Goal: Task Accomplishment & Management: Manage account settings

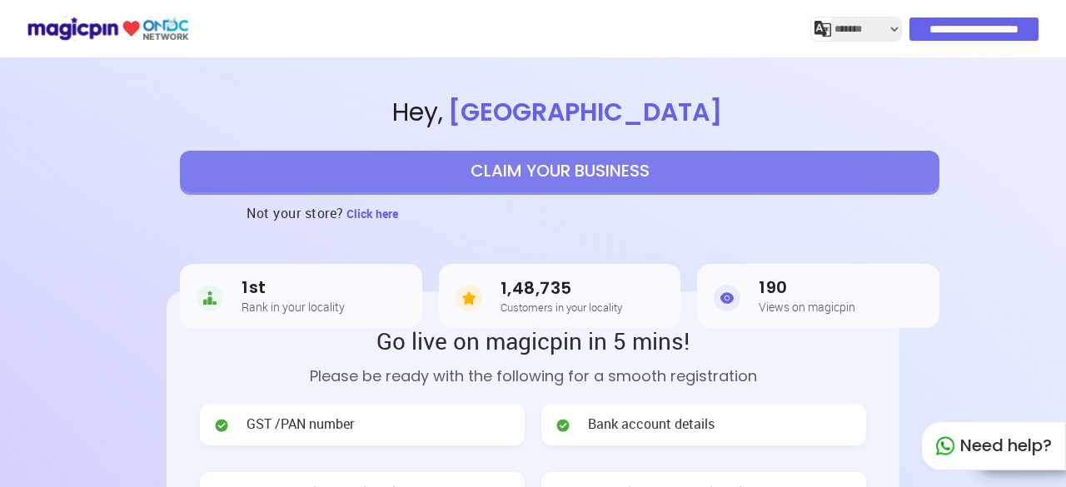
select select "*******"
drag, startPoint x: 157, startPoint y: 85, endPoint x: 212, endPoint y: 87, distance: 54.2
click at [160, 85] on section "Hey , [GEOGRAPHIC_DATA] CLAIM YOUR BUSINESS Not your store? Click here 1st Rank…" at bounding box center [533, 205] width 1066 height 305
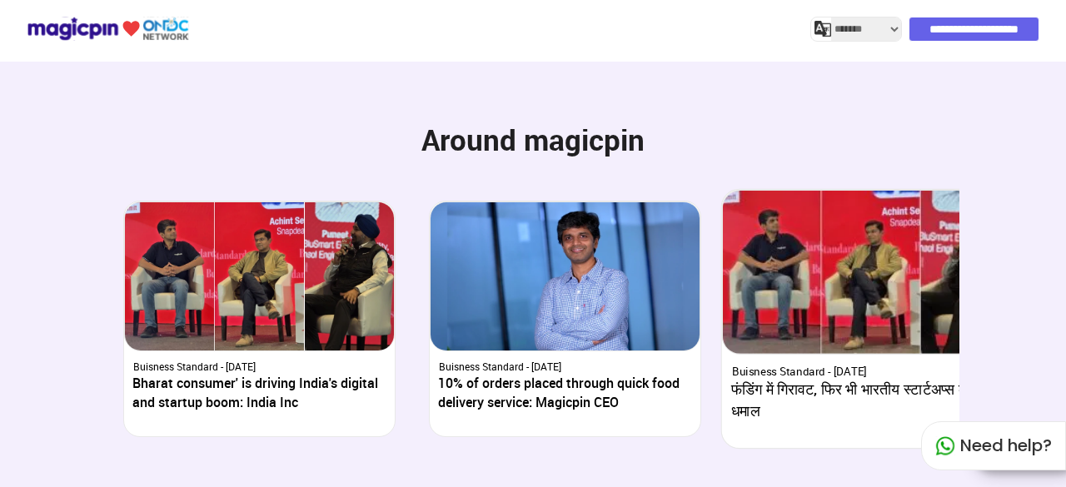
scroll to position [3225, 0]
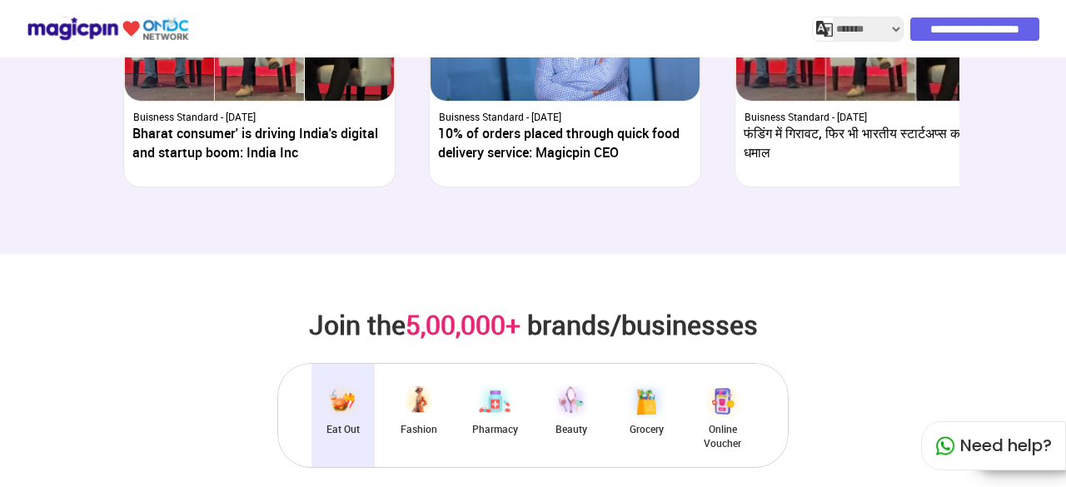
click at [971, 21] on input "**********" at bounding box center [975, 28] width 129 height 23
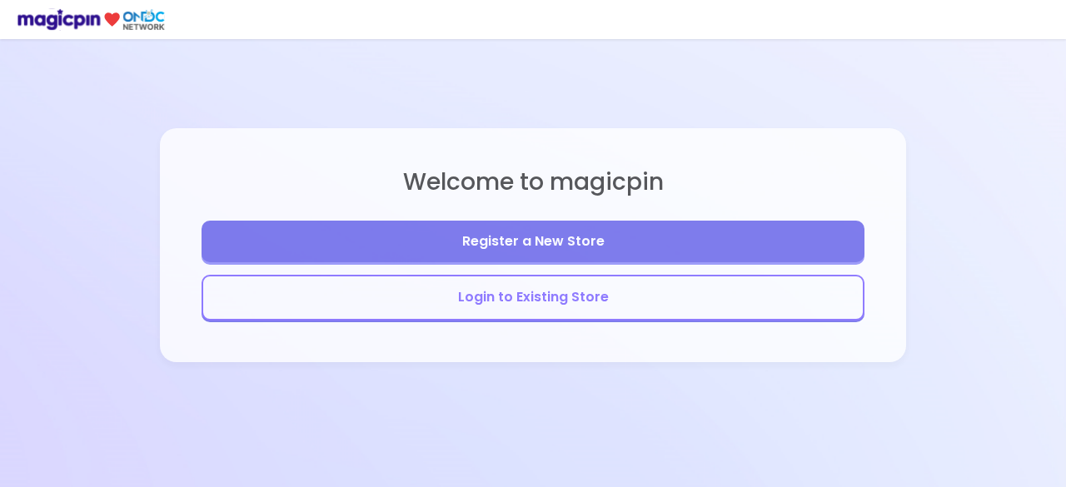
click at [540, 299] on button "Login to Existing Store" at bounding box center [533, 298] width 663 height 46
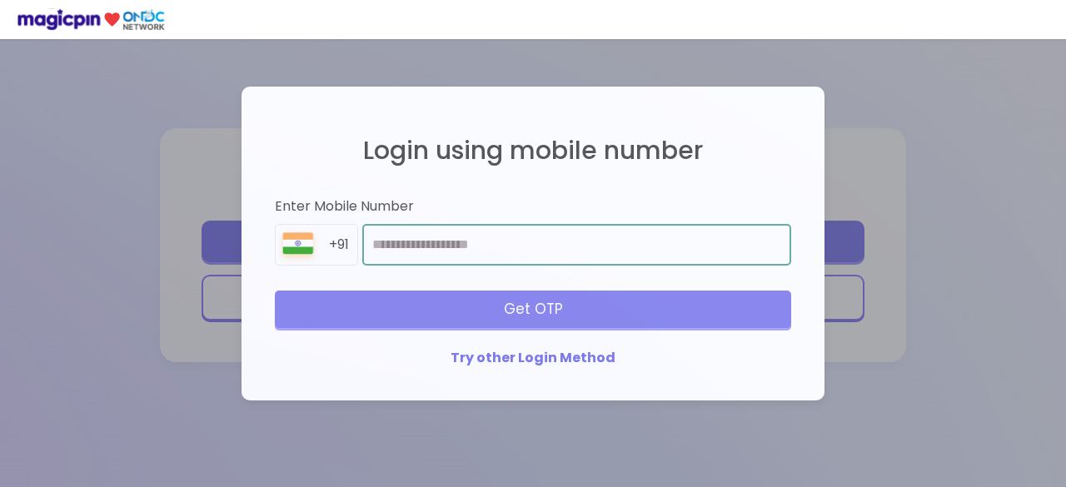
click at [460, 242] on input "number" at bounding box center [576, 245] width 429 height 42
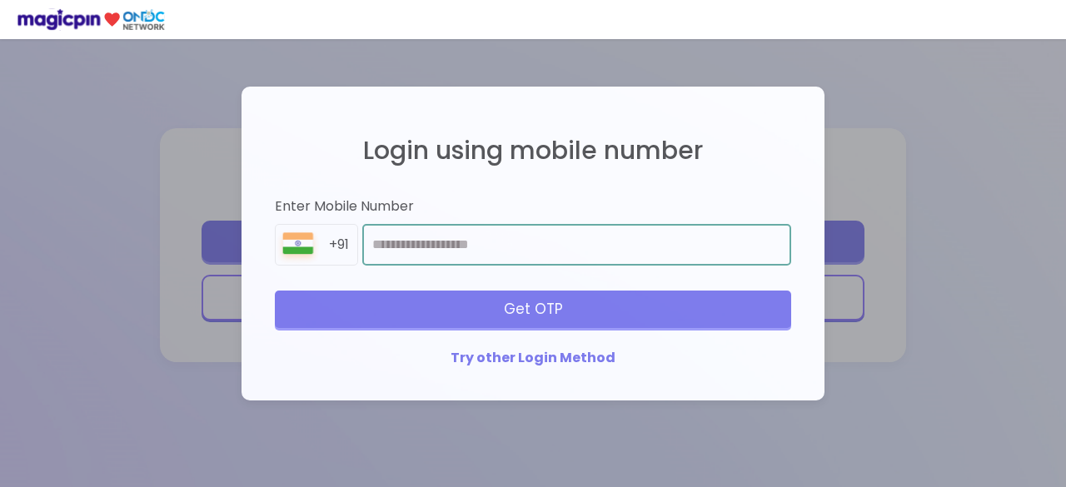
type input "**********"
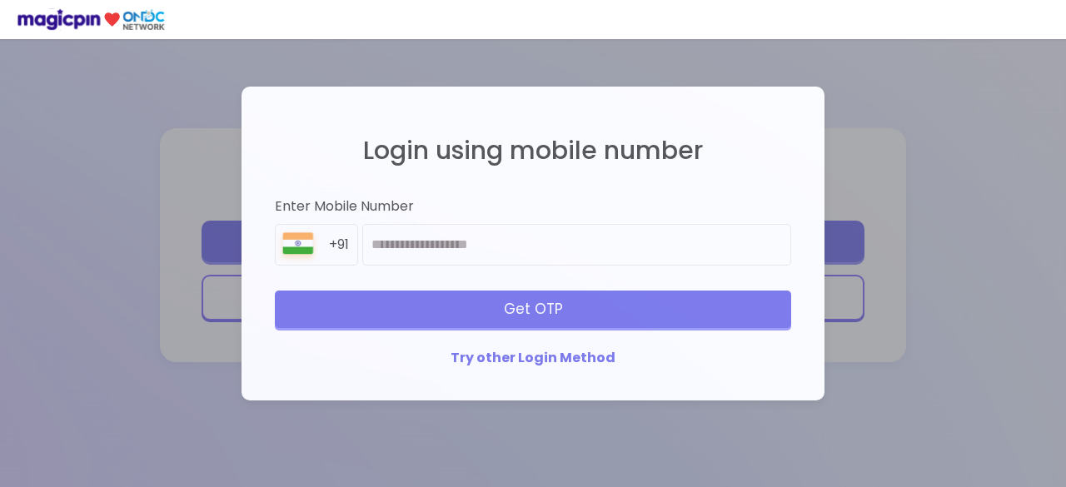
click at [558, 308] on div "Get OTP" at bounding box center [533, 309] width 517 height 37
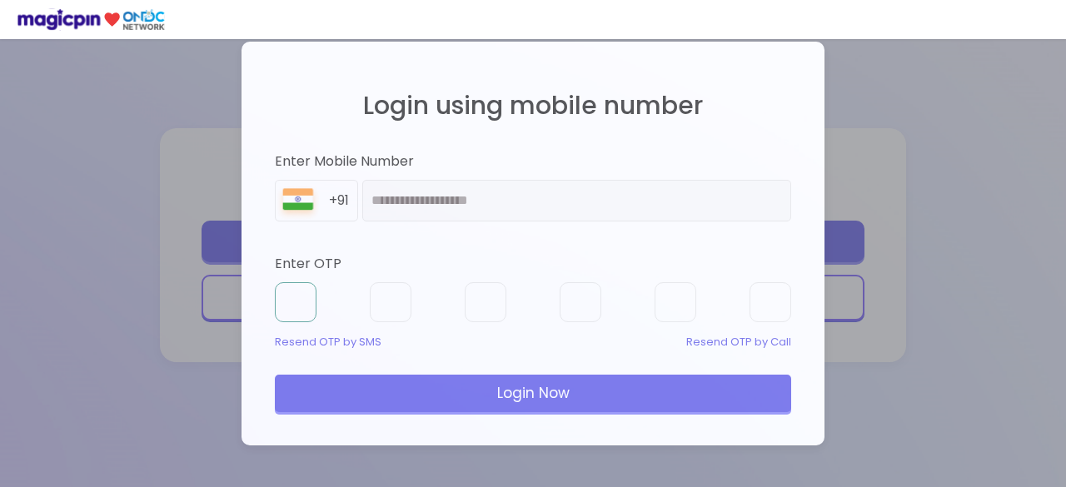
click at [282, 300] on input "text" at bounding box center [296, 302] width 42 height 40
type input "*"
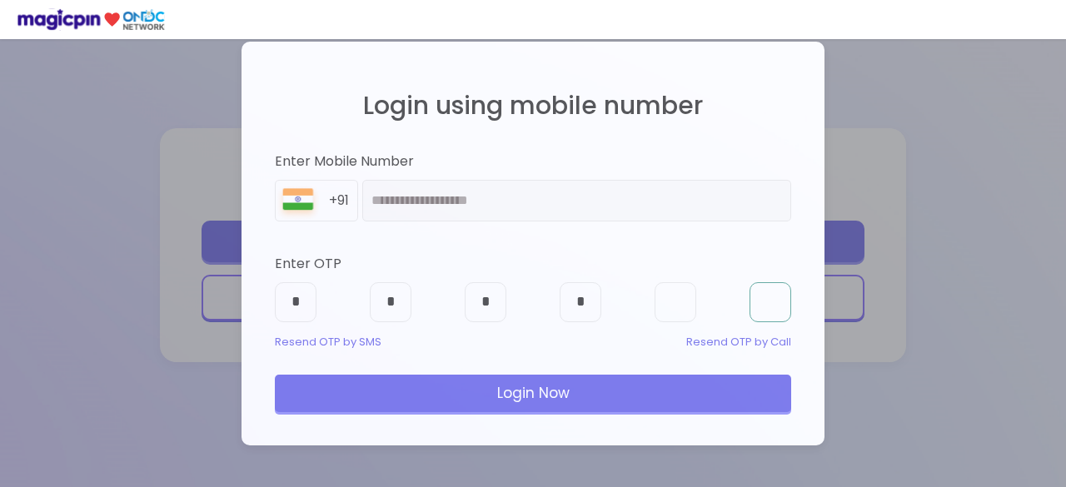
type input "*"
click at [662, 395] on div "Login Now" at bounding box center [533, 393] width 517 height 37
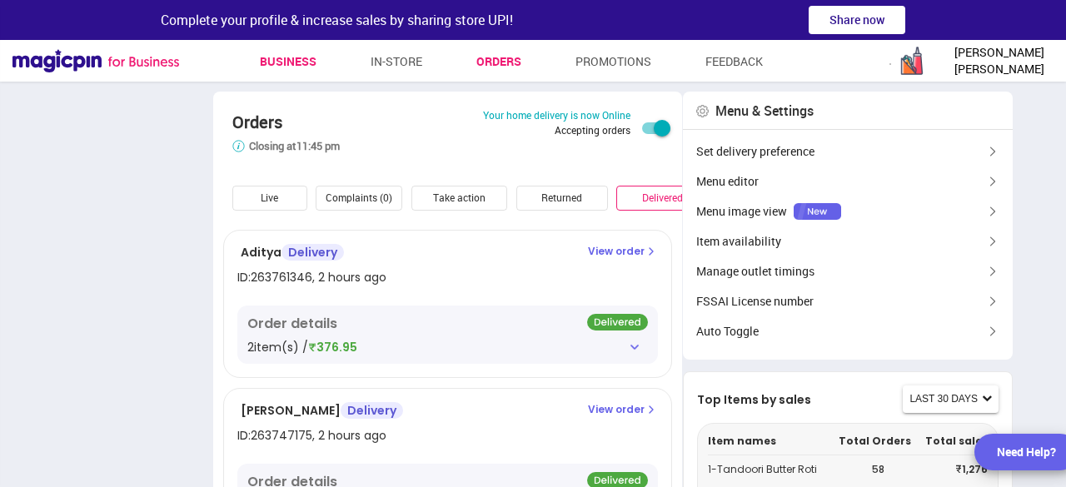
click at [267, 56] on link "Business" at bounding box center [288, 62] width 57 height 30
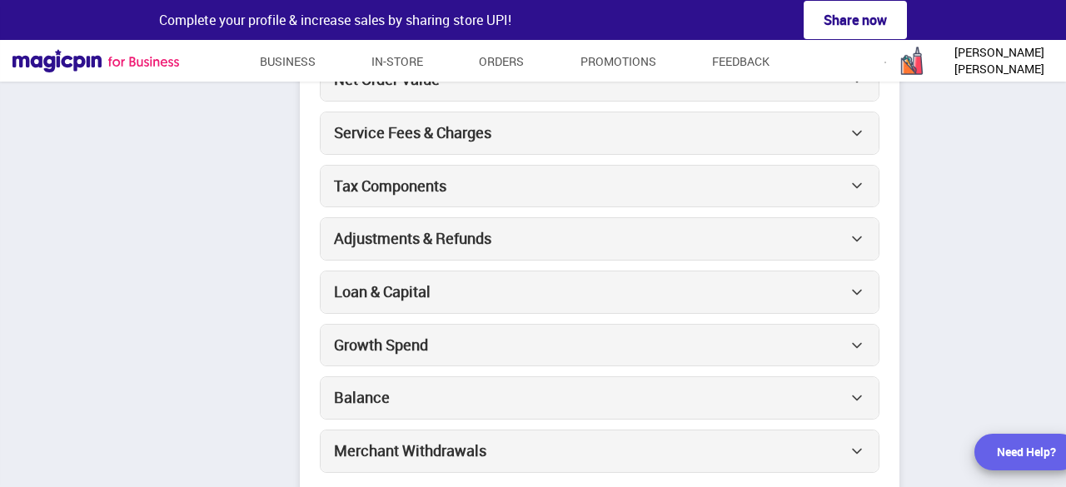
scroll to position [333, 0]
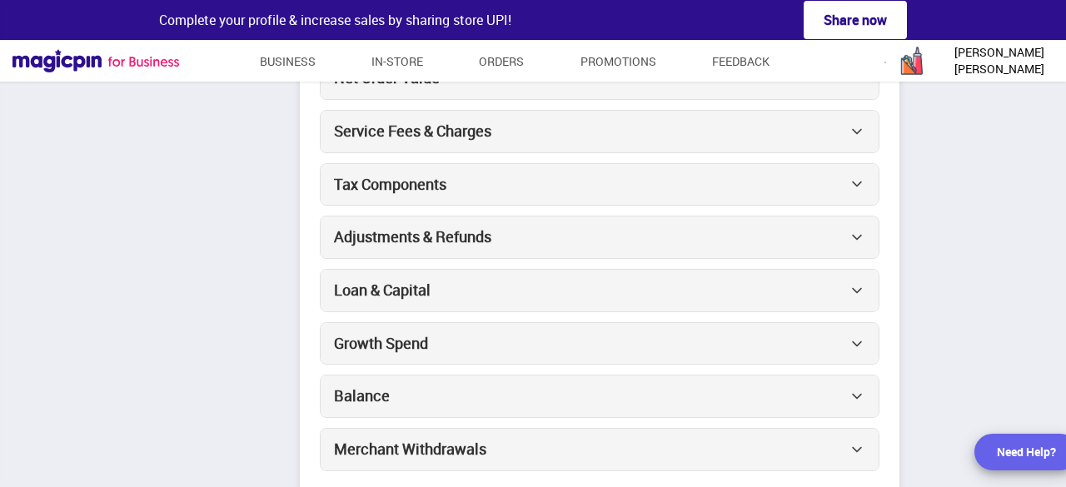
click at [700, 299] on div "Loan & Capital" at bounding box center [600, 291] width 558 height 42
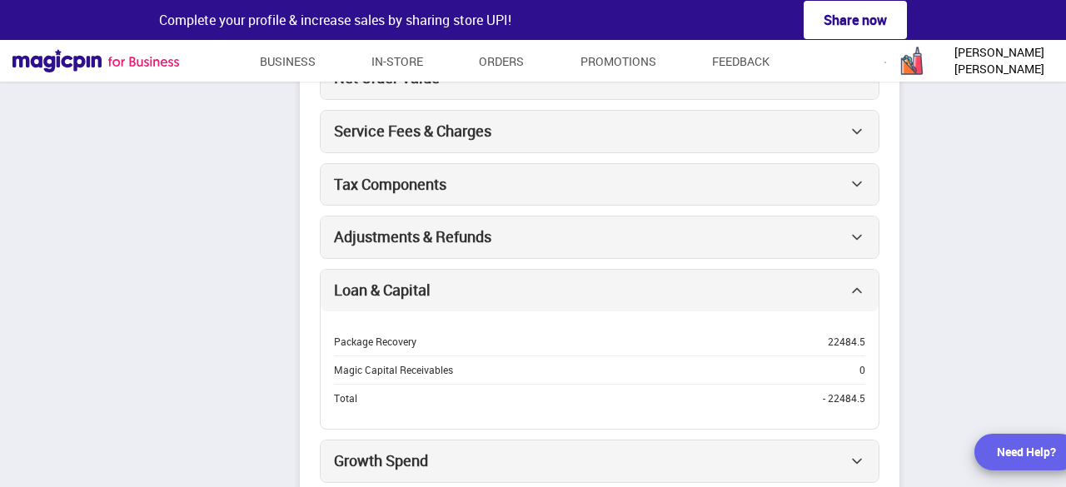
click at [503, 241] on div "Adjustments & Refunds" at bounding box center [600, 238] width 558 height 42
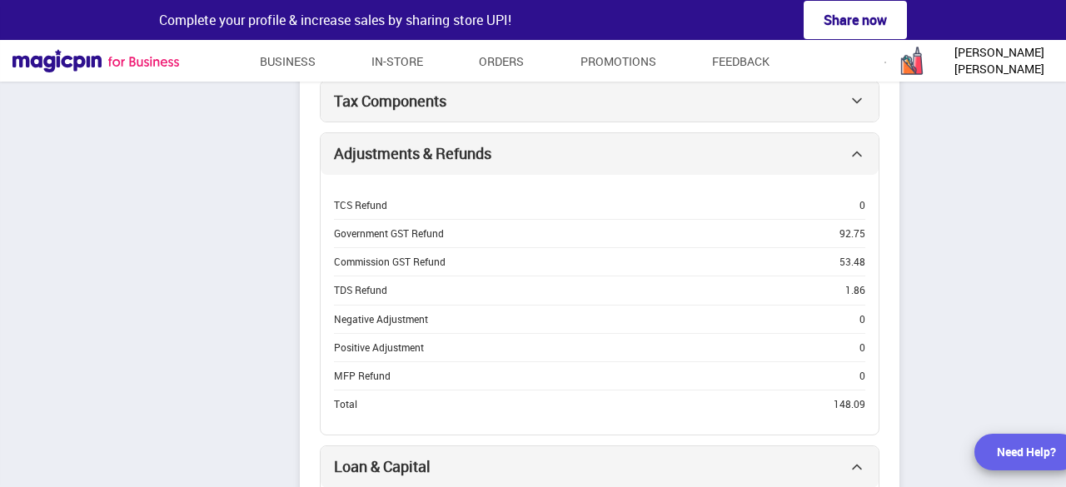
scroll to position [250, 0]
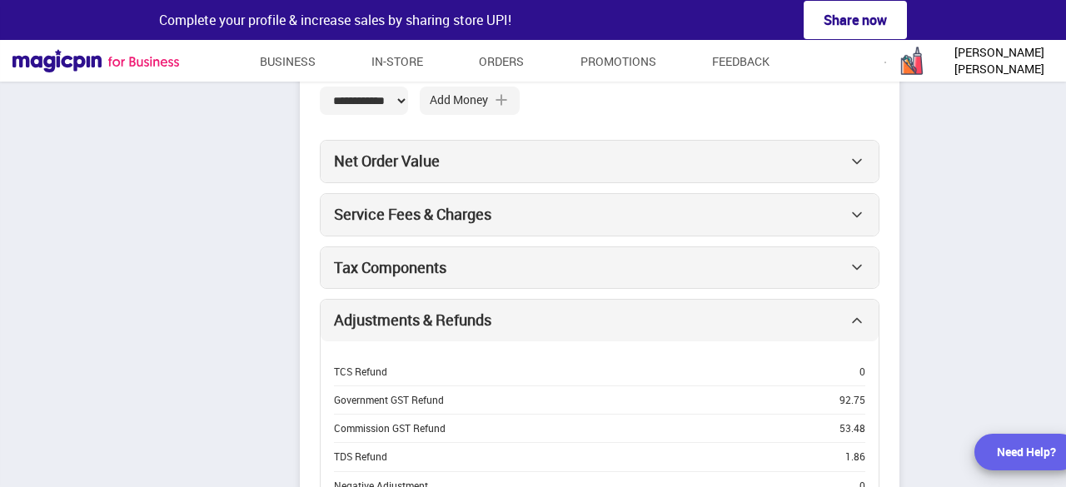
click at [851, 317] on img at bounding box center [857, 320] width 17 height 17
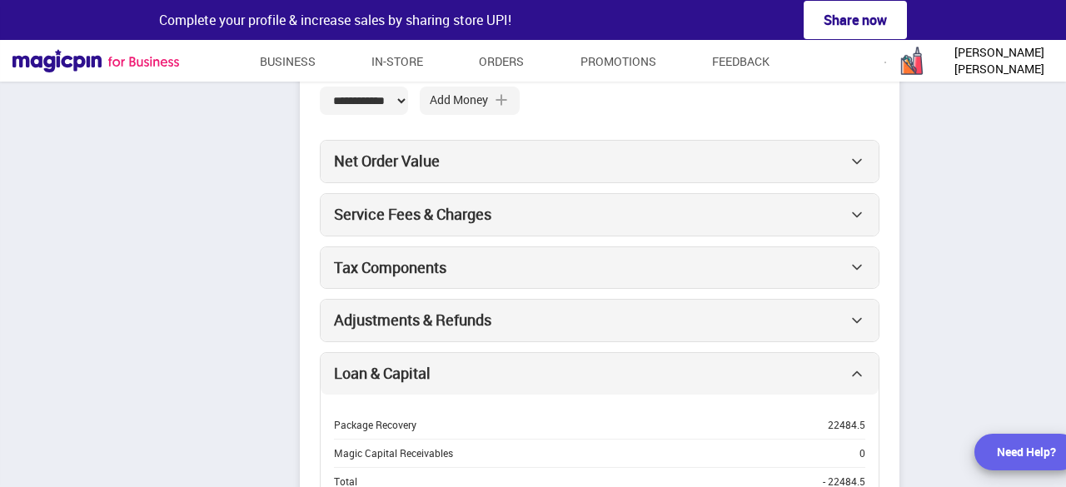
click at [860, 369] on img at bounding box center [857, 374] width 17 height 17
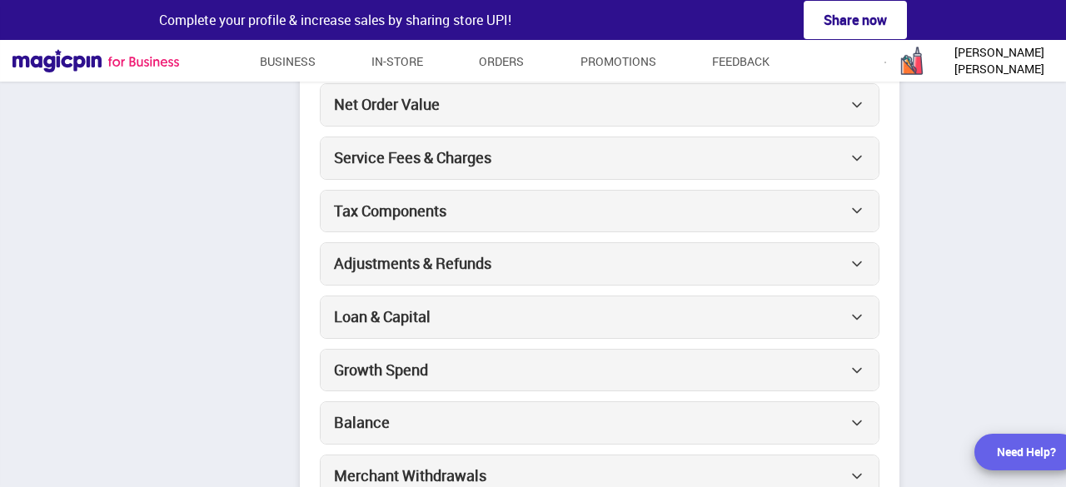
scroll to position [333, 0]
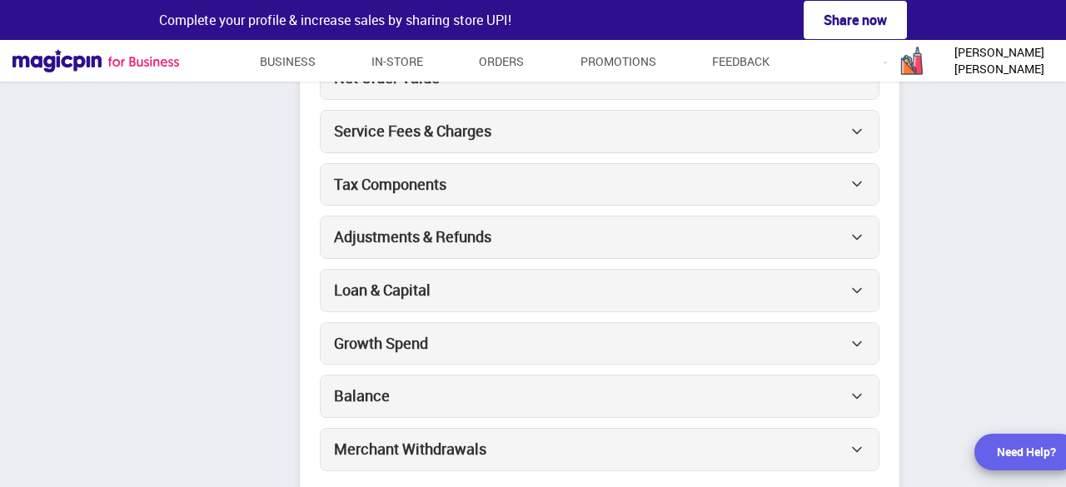
click at [545, 333] on div "Growth Spend" at bounding box center [600, 344] width 558 height 42
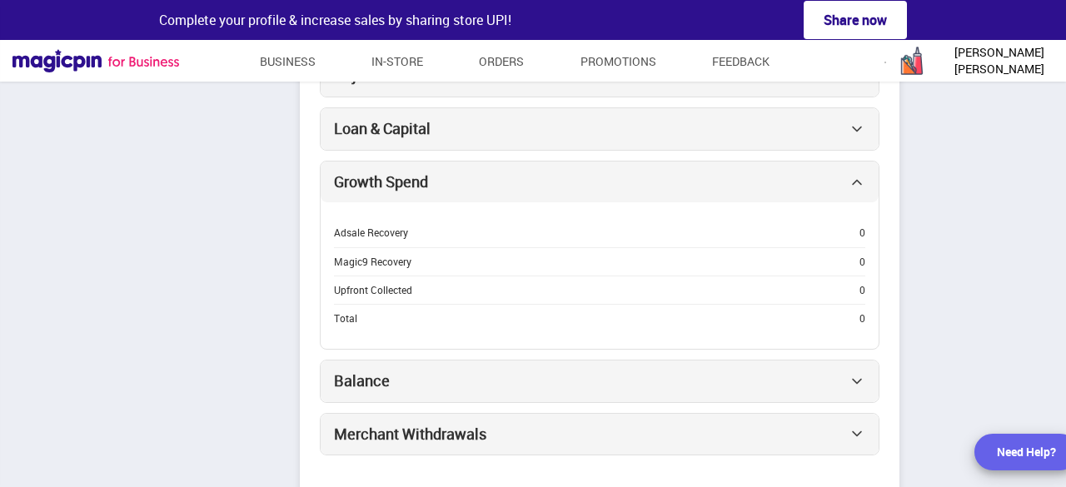
scroll to position [500, 0]
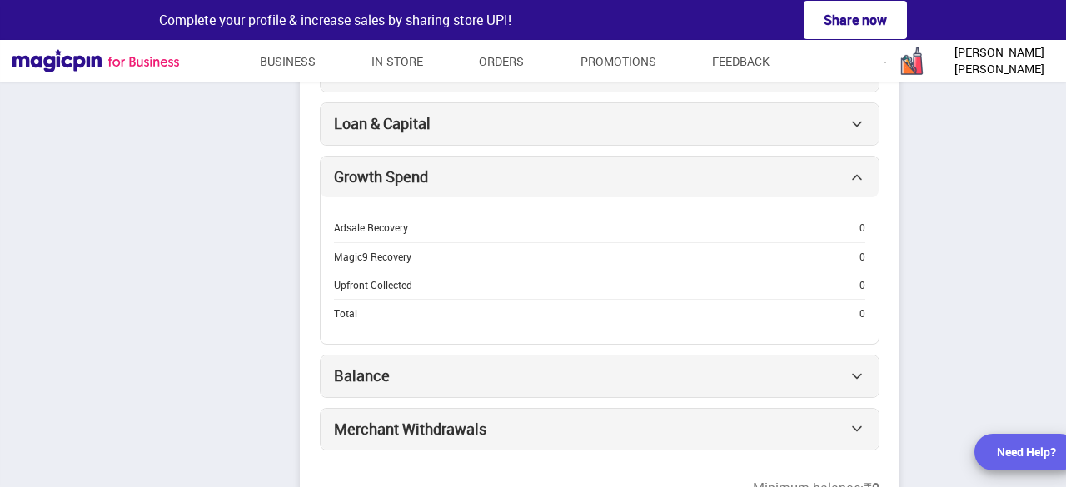
click at [590, 368] on div "Balance" at bounding box center [600, 377] width 558 height 42
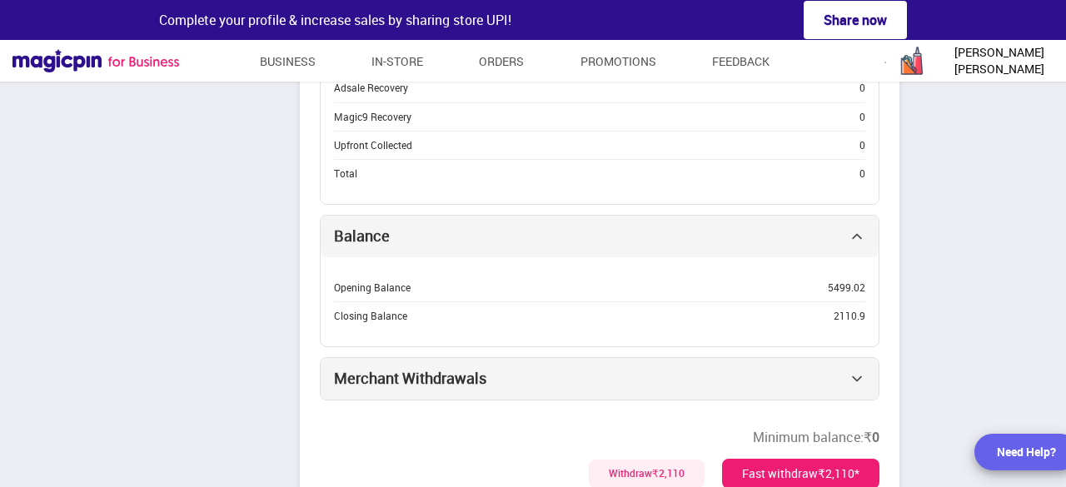
scroll to position [667, 0]
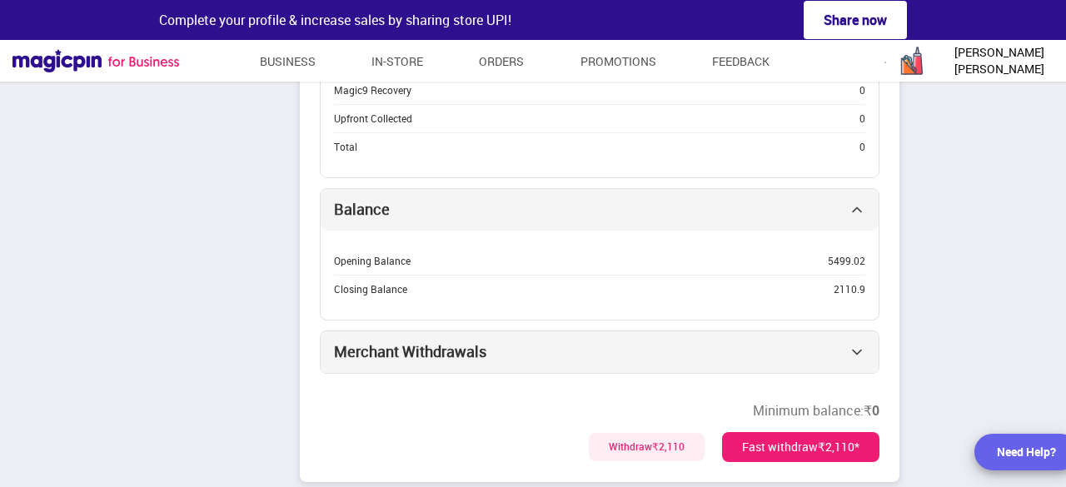
click at [533, 338] on div "Merchant Withdrawals" at bounding box center [600, 353] width 558 height 42
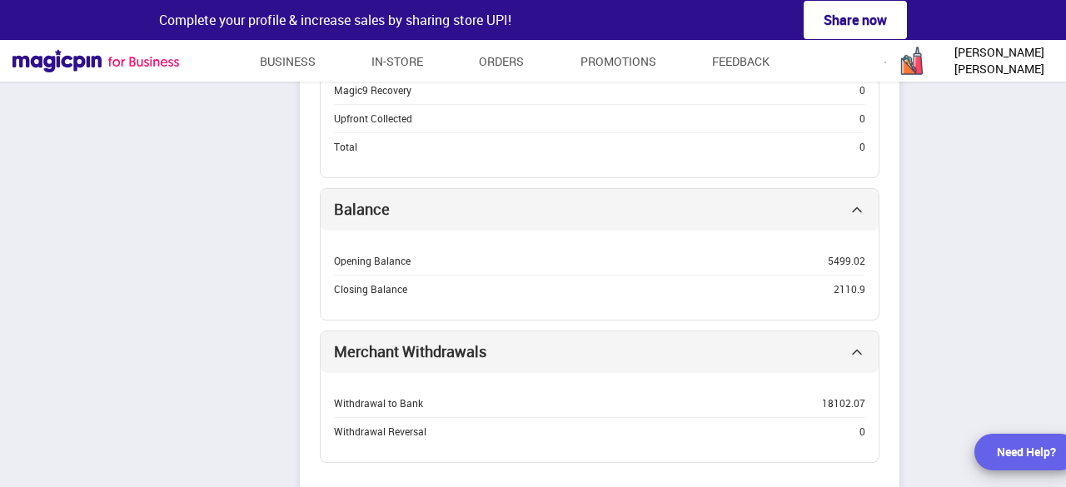
click at [533, 338] on div "Merchant Withdrawals" at bounding box center [600, 353] width 558 height 42
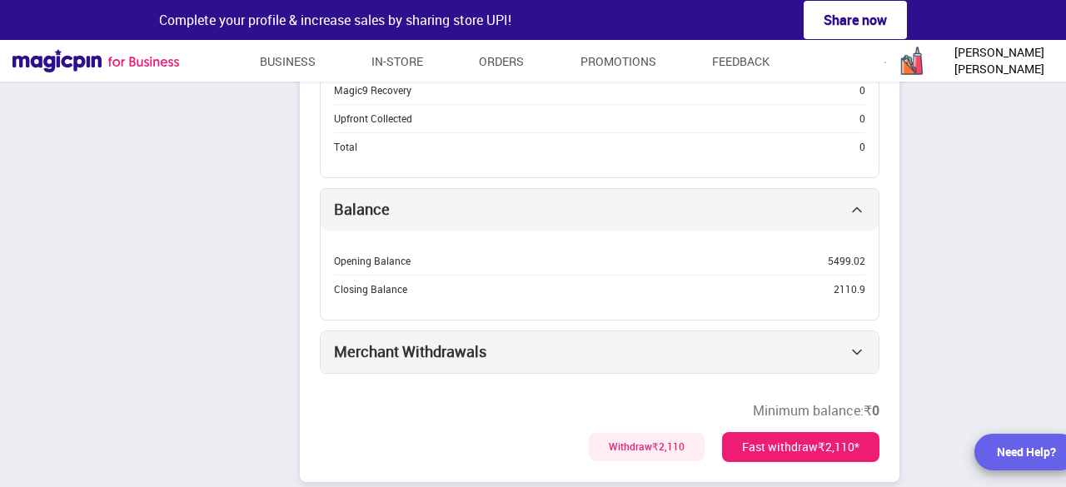
click at [580, 197] on div "Balance" at bounding box center [600, 210] width 558 height 42
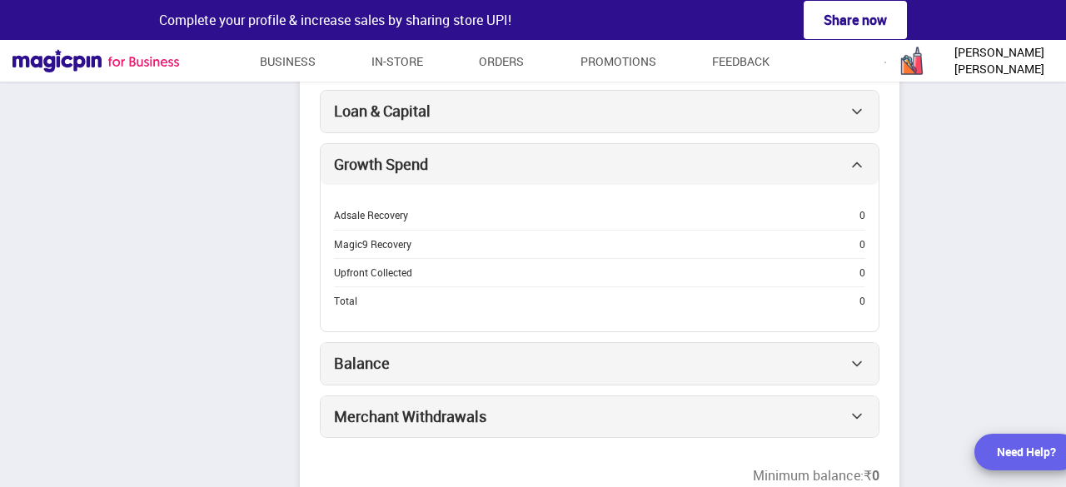
scroll to position [417, 0]
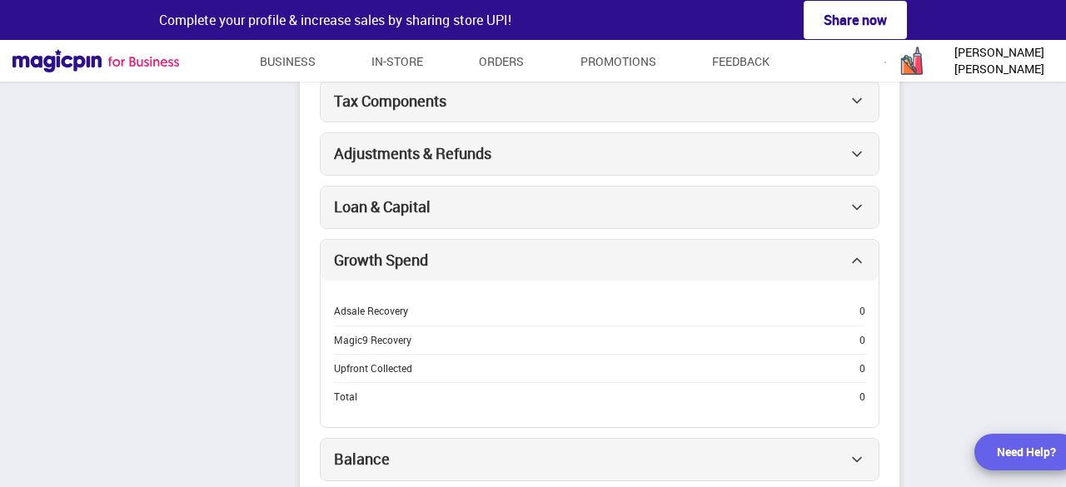
click at [552, 247] on div "Growth Spend" at bounding box center [600, 261] width 558 height 42
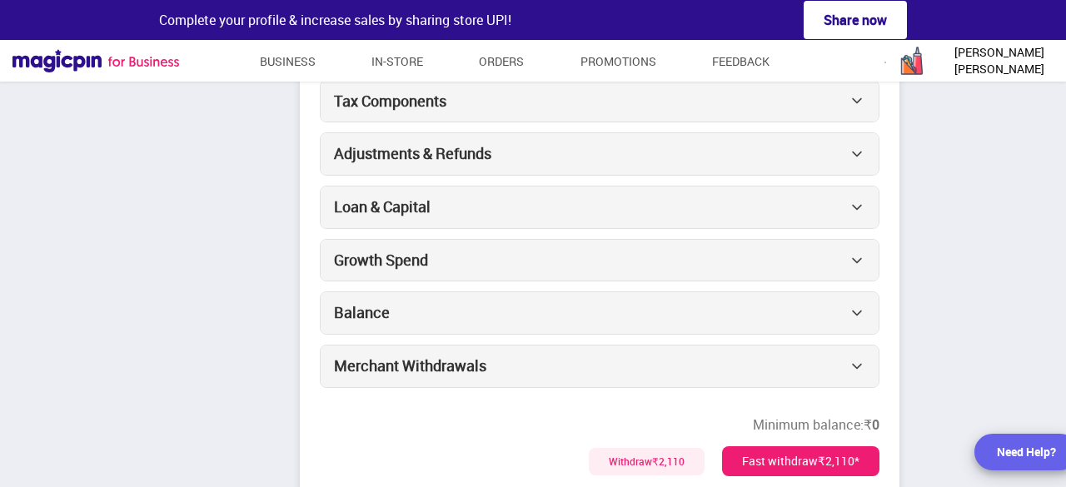
click at [845, 198] on div "Loan & Capital" at bounding box center [600, 208] width 558 height 42
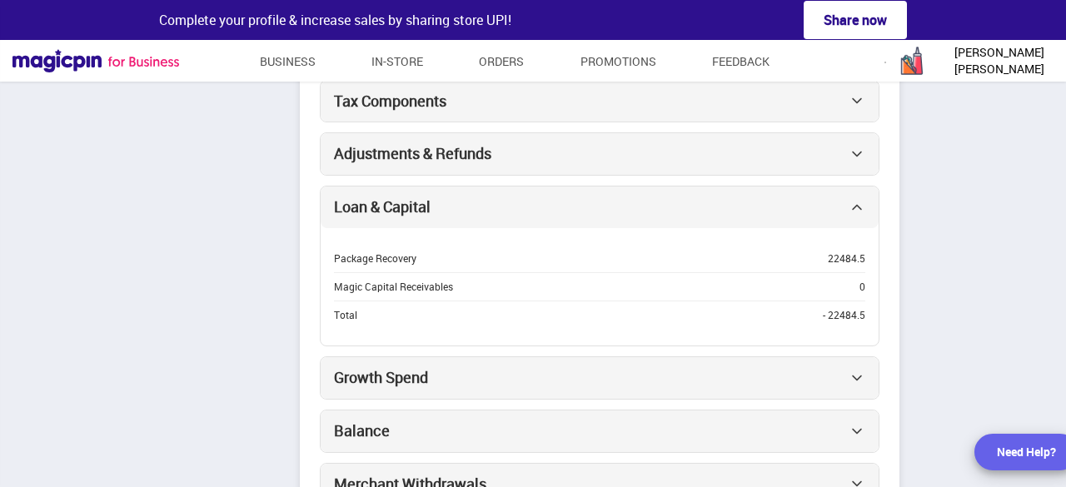
click at [845, 198] on div "Loan & Capital" at bounding box center [600, 208] width 558 height 42
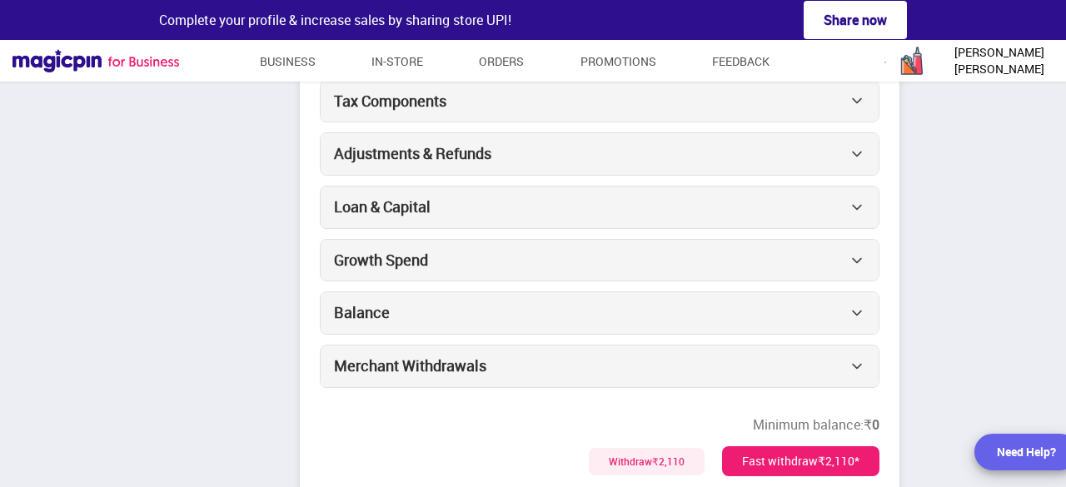
click at [851, 147] on img at bounding box center [857, 154] width 17 height 17
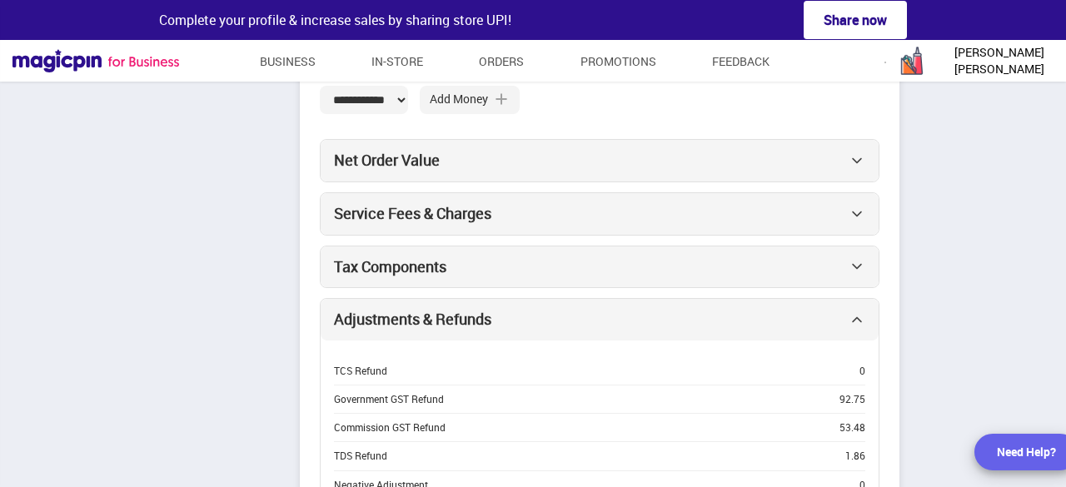
scroll to position [250, 0]
click at [858, 161] on img at bounding box center [857, 161] width 17 height 17
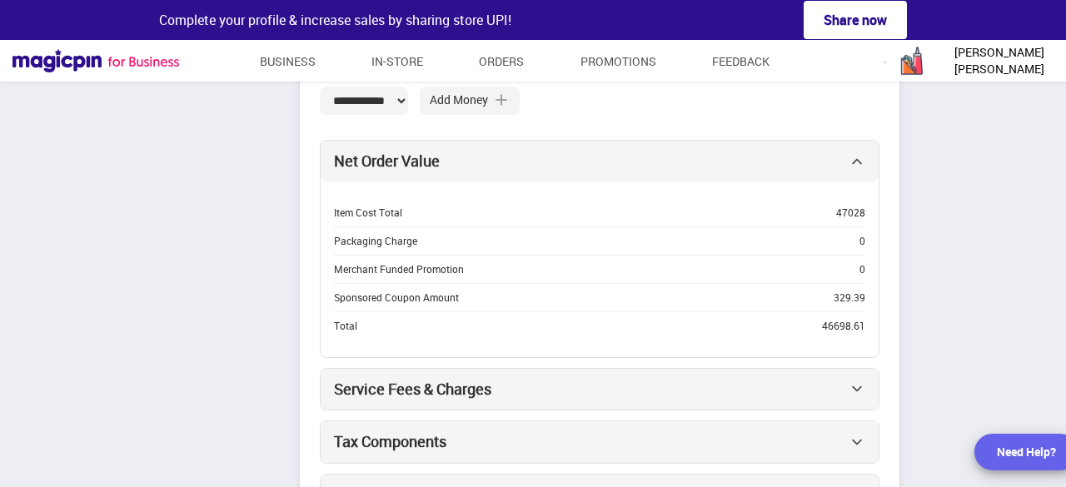
click at [858, 161] on img at bounding box center [857, 161] width 17 height 17
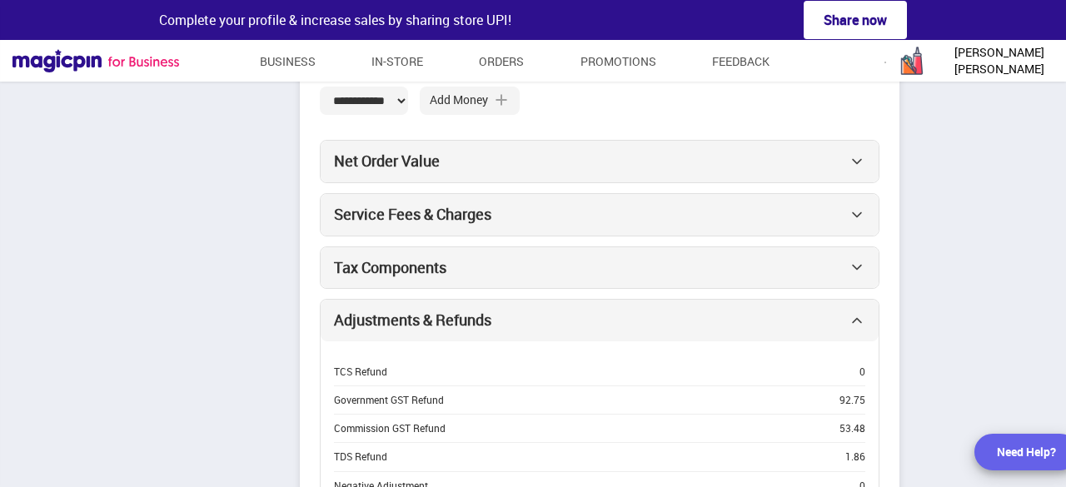
click at [856, 221] on div "Service Fees & Charges" at bounding box center [600, 215] width 558 height 42
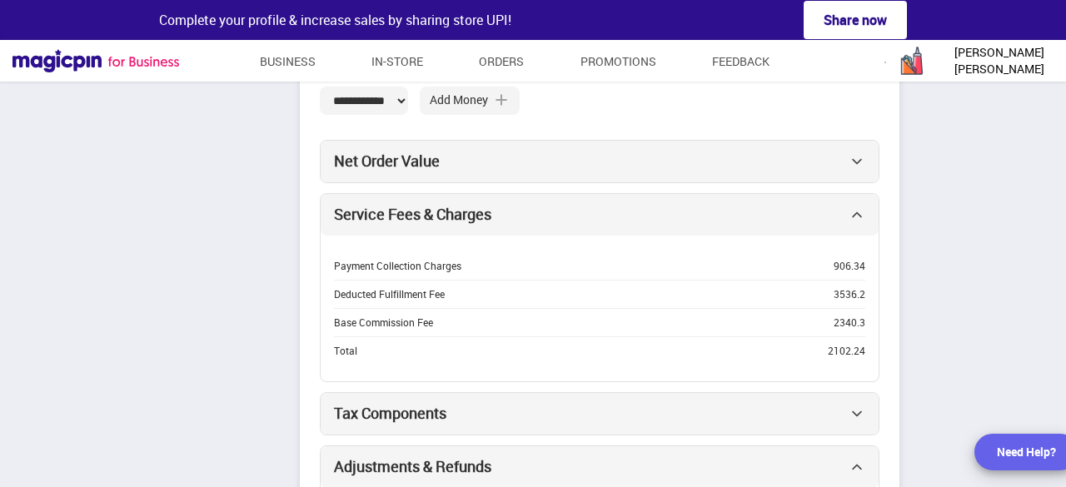
click at [856, 221] on div "Service Fees & Charges" at bounding box center [600, 215] width 558 height 42
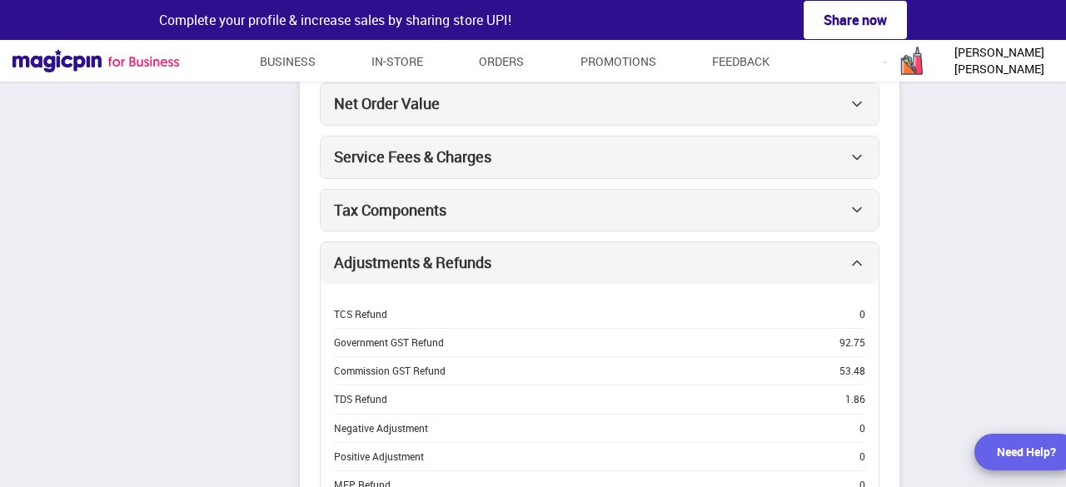
scroll to position [333, 0]
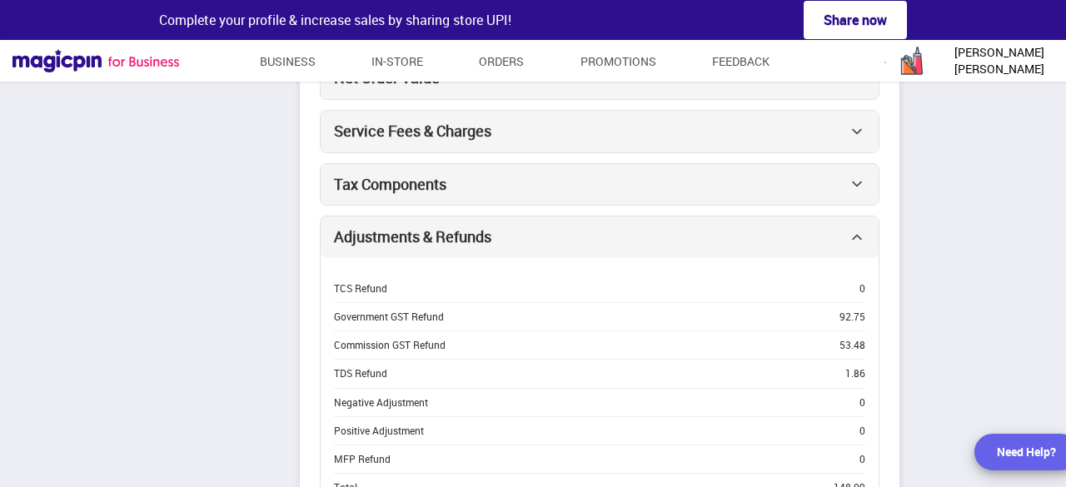
click at [856, 242] on img at bounding box center [857, 237] width 17 height 17
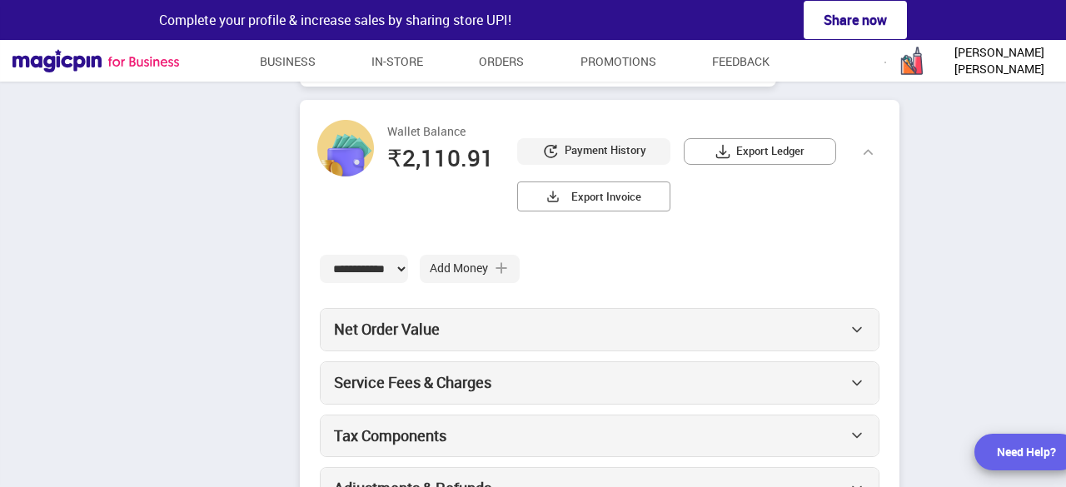
scroll to position [0, 0]
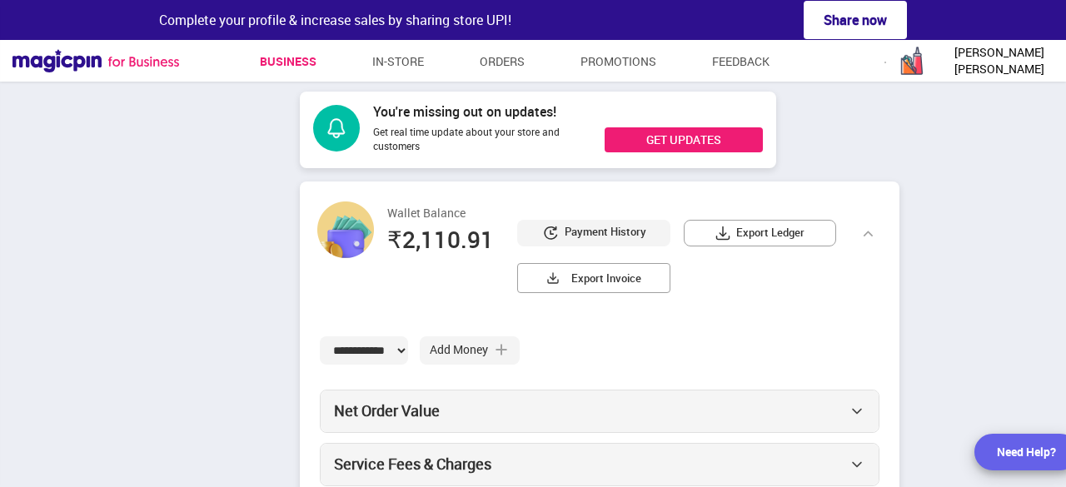
click at [294, 67] on link "Business" at bounding box center [288, 62] width 57 height 30
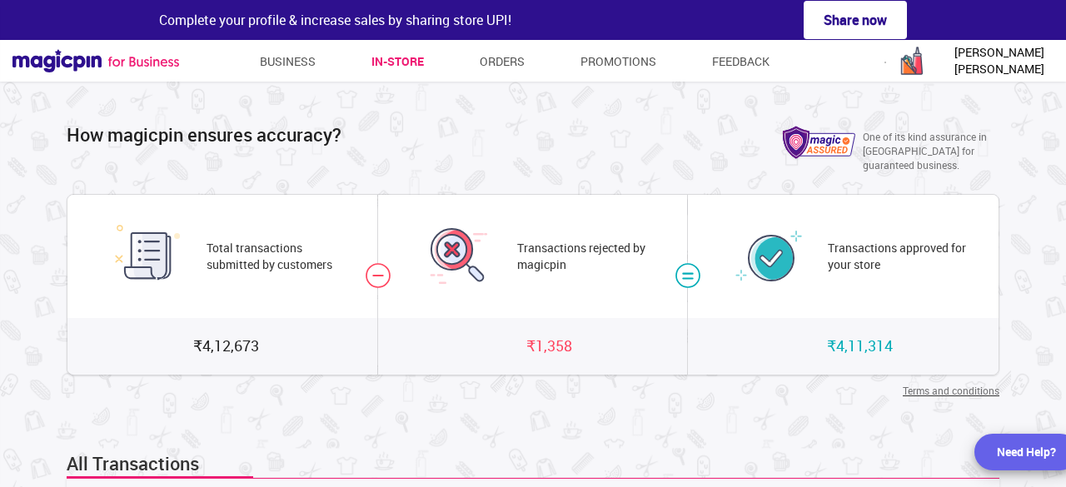
click at [411, 62] on link "In-store" at bounding box center [398, 62] width 52 height 30
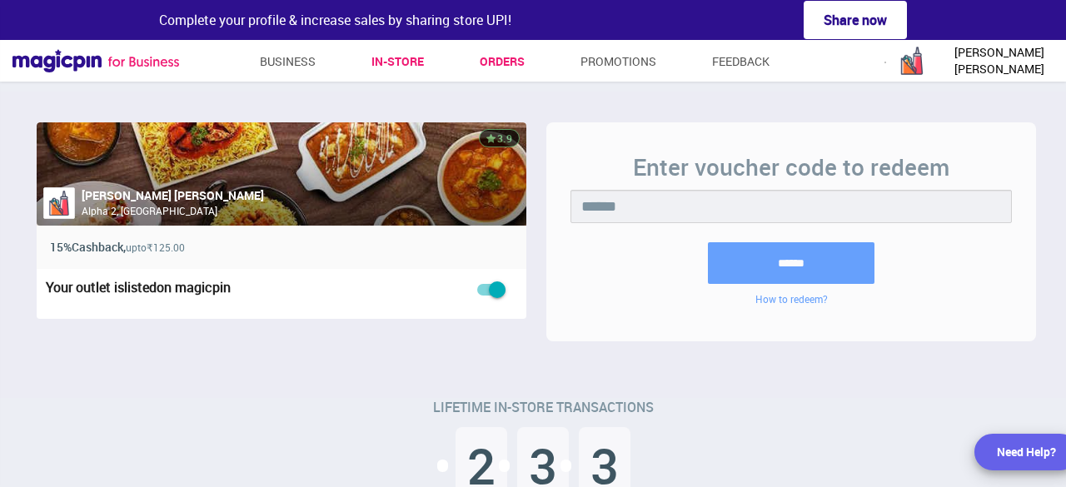
click at [510, 64] on link "Orders" at bounding box center [502, 62] width 45 height 30
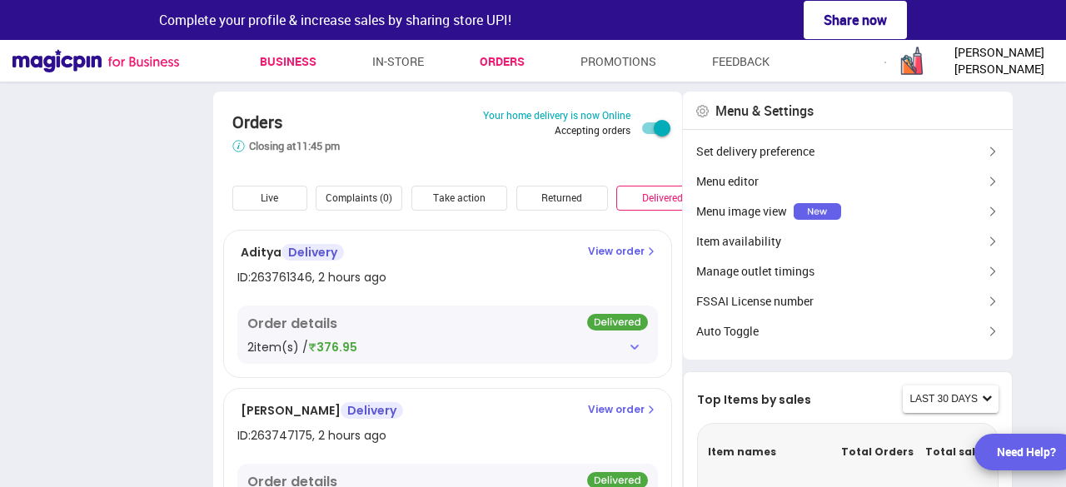
click at [305, 60] on link "Business" at bounding box center [288, 62] width 57 height 30
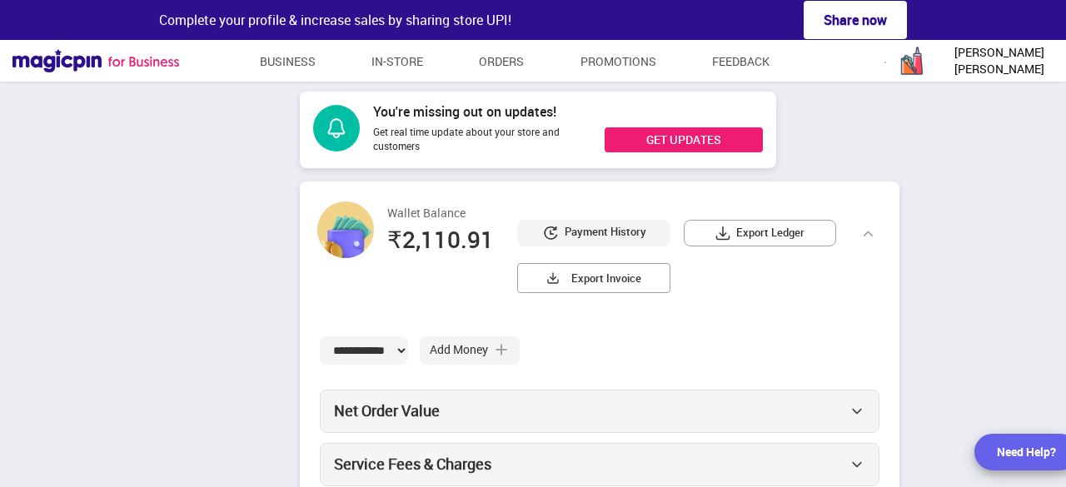
click at [784, 235] on span "Export Ledger" at bounding box center [770, 233] width 68 height 17
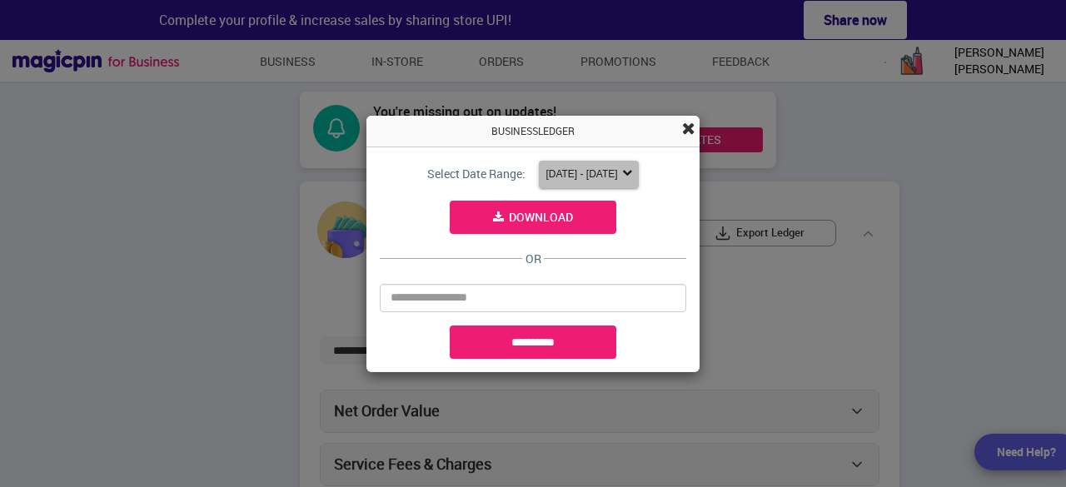
click at [624, 176] on span "[DATE] - [DATE]" at bounding box center [589, 174] width 86 height 17
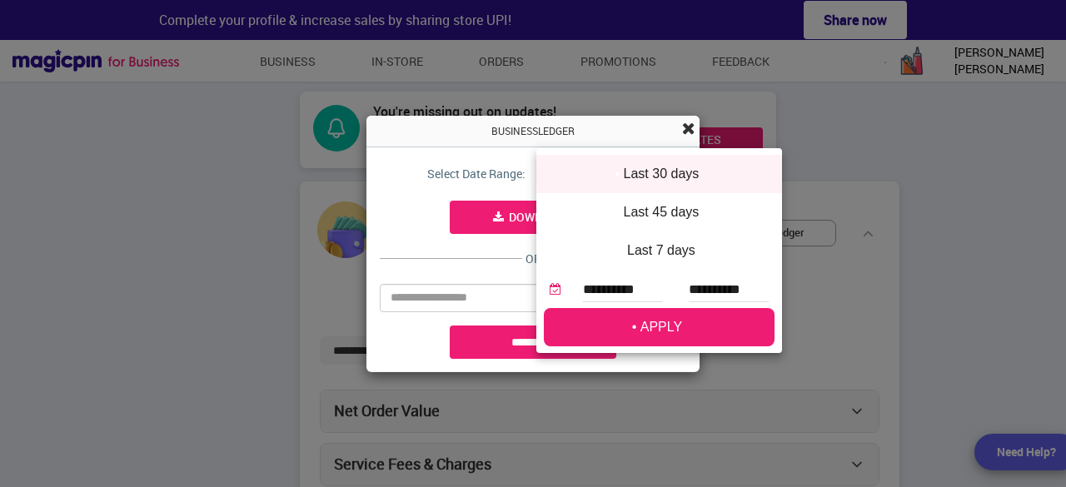
click at [657, 207] on li "Last 45 days" at bounding box center [660, 212] width 246 height 38
type input "**********"
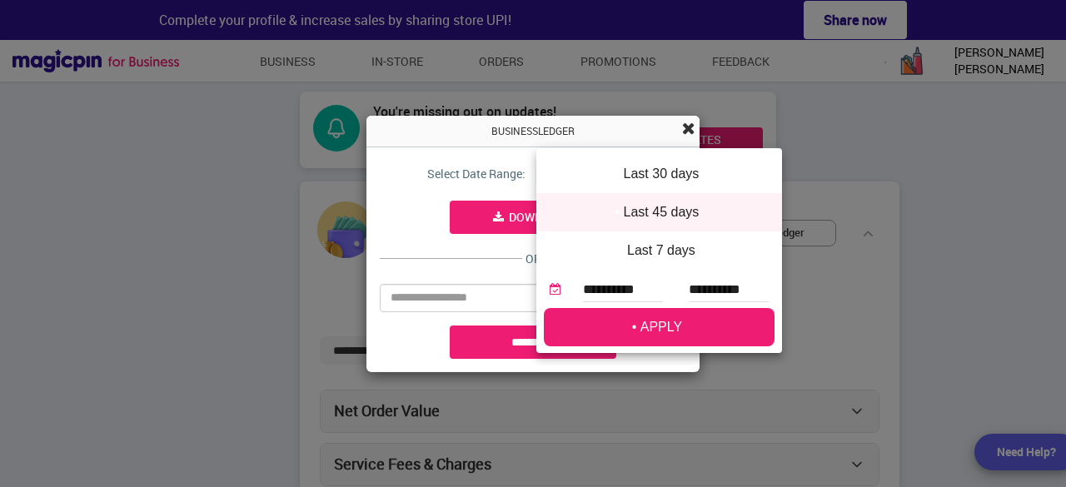
click at [677, 336] on li "APPLY" at bounding box center [659, 327] width 231 height 38
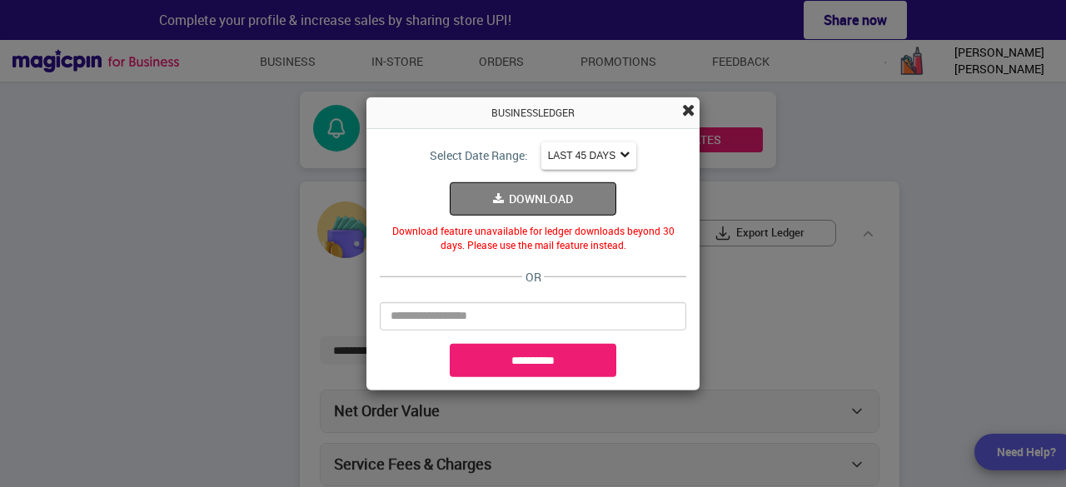
click at [627, 139] on form "**********" at bounding box center [533, 259] width 333 height 262
click at [616, 150] on span "last 45 days" at bounding box center [582, 155] width 68 height 17
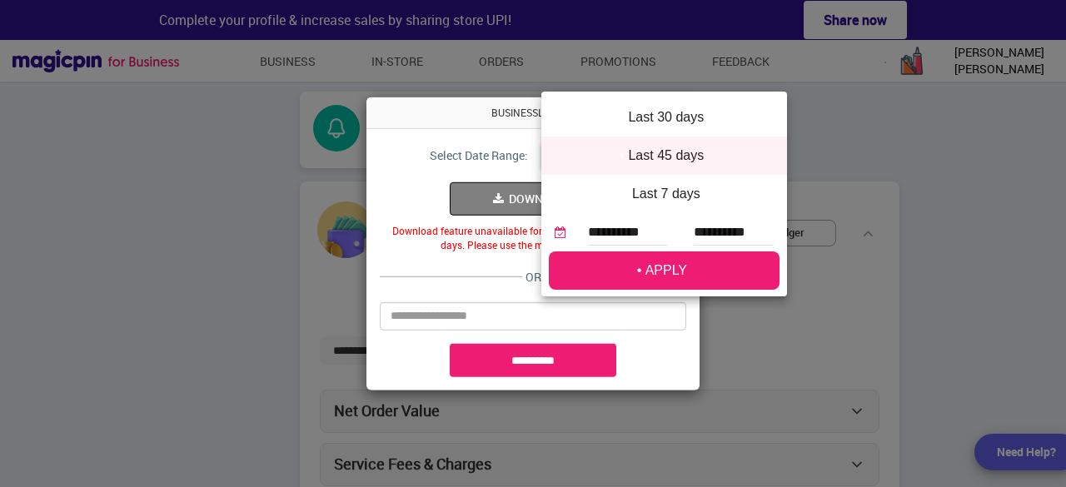
click at [655, 121] on li "Last 30 days" at bounding box center [665, 117] width 246 height 38
type input "**********"
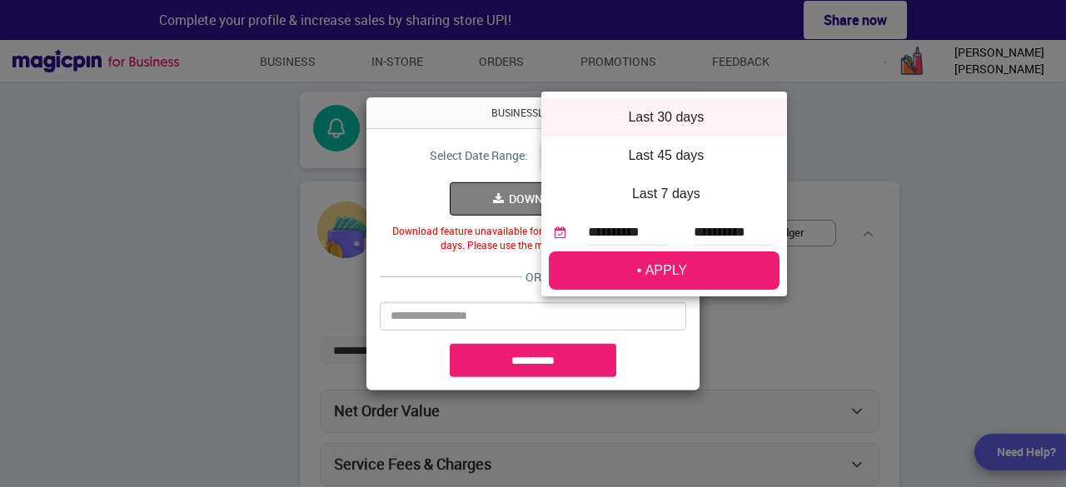
click at [666, 270] on li "APPLY" at bounding box center [664, 271] width 231 height 38
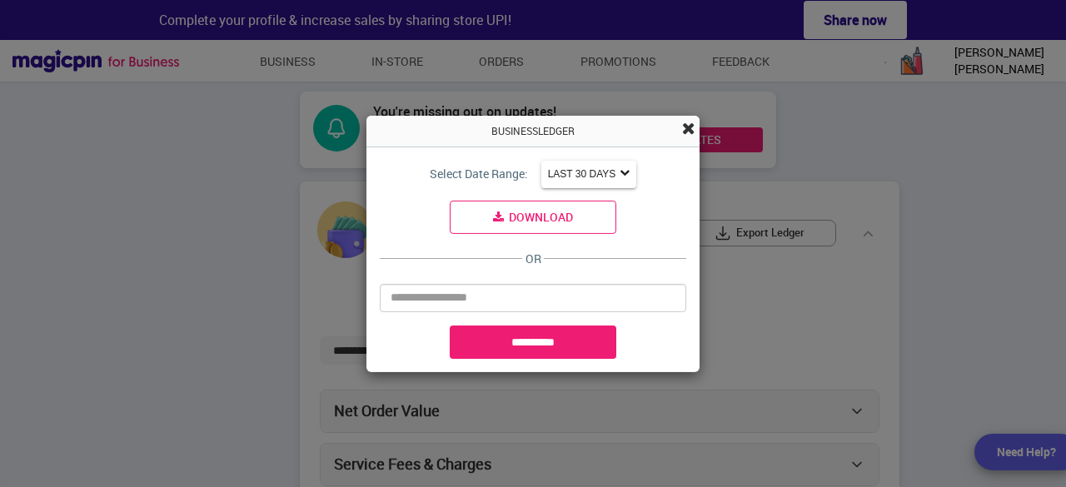
click at [557, 217] on button "Download" at bounding box center [533, 217] width 167 height 33
